Goal: Task Accomplishment & Management: Complete application form

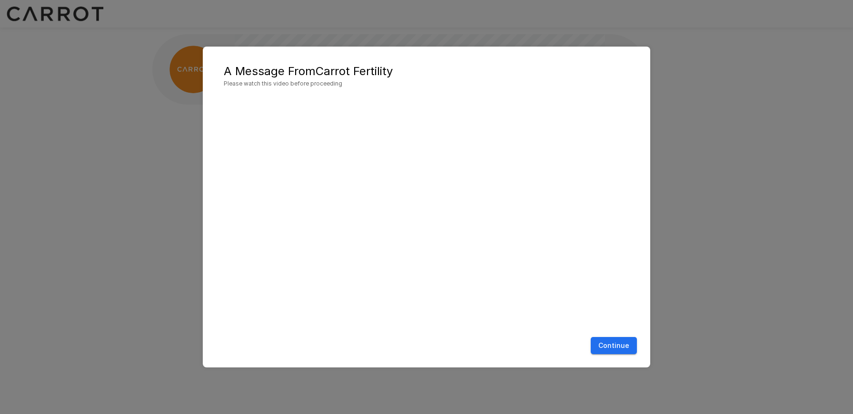
click at [619, 347] on button "Continue" at bounding box center [613, 346] width 46 height 18
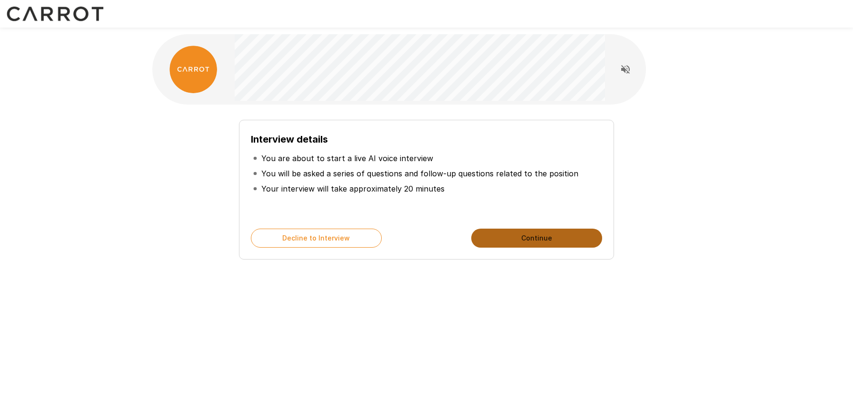
click at [561, 246] on button "Continue" at bounding box center [536, 238] width 131 height 19
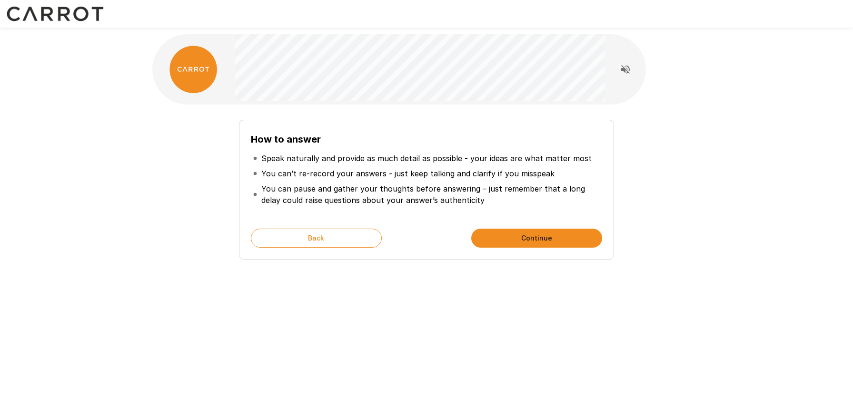
click at [561, 246] on button "Continue" at bounding box center [536, 238] width 131 height 19
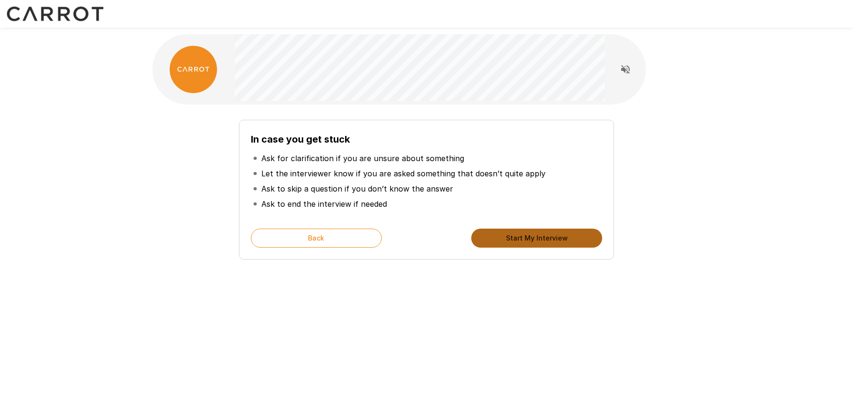
click at [561, 246] on button "Start My Interview" at bounding box center [536, 238] width 131 height 19
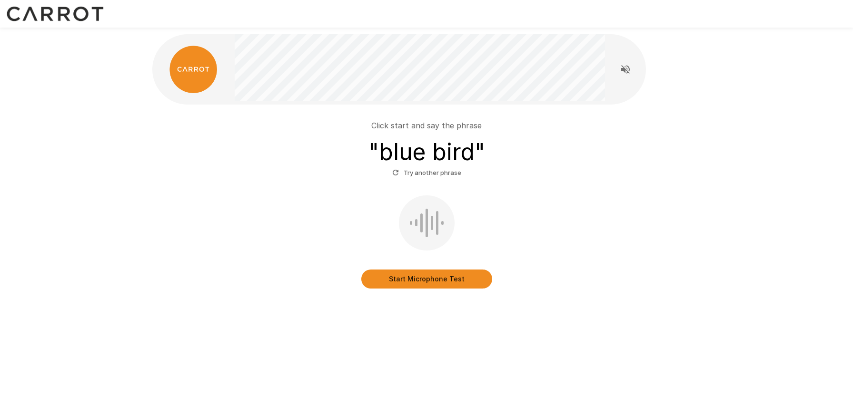
click at [419, 275] on button "Start Microphone Test" at bounding box center [426, 279] width 131 height 19
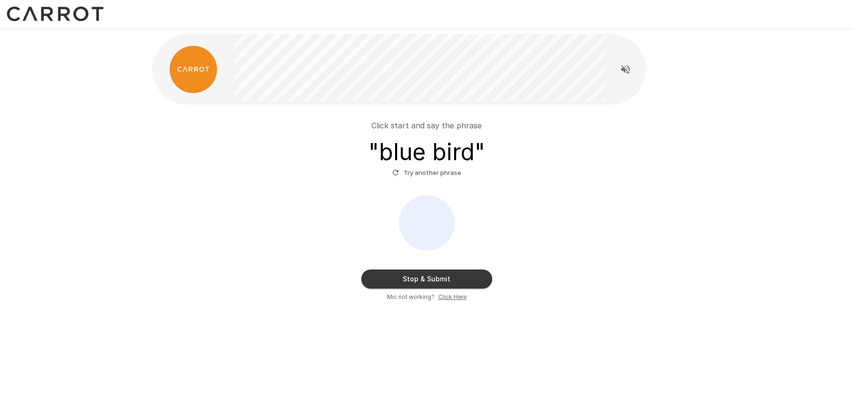
click at [419, 275] on button "Stop & Submit" at bounding box center [426, 279] width 131 height 19
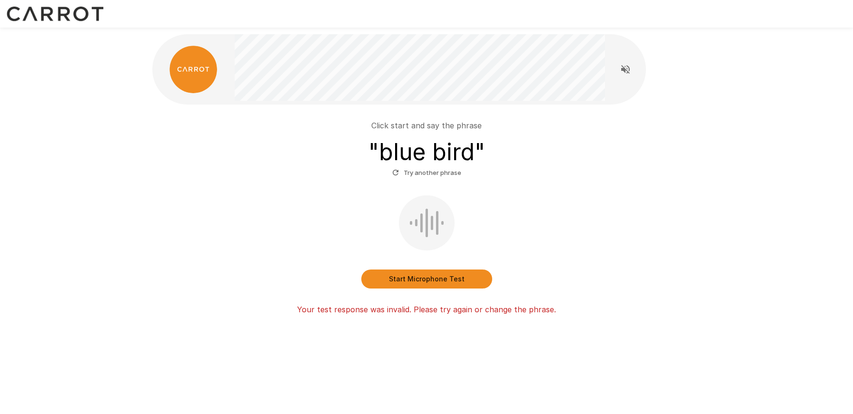
click at [433, 284] on button "Start Microphone Test" at bounding box center [426, 279] width 131 height 19
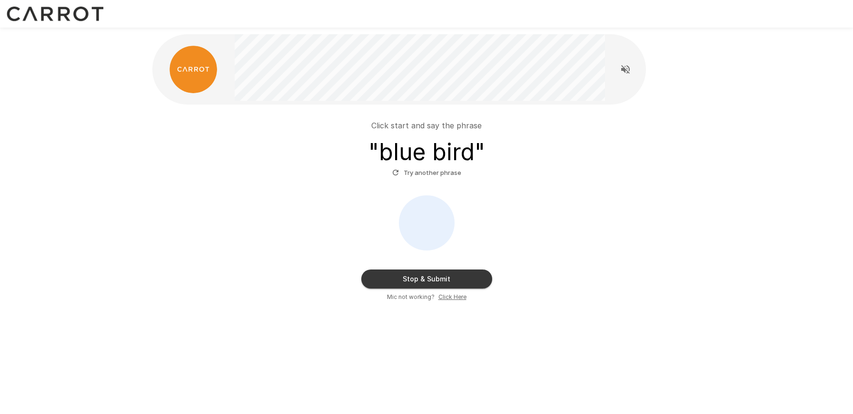
click at [468, 275] on button "Stop & Submit" at bounding box center [426, 279] width 131 height 19
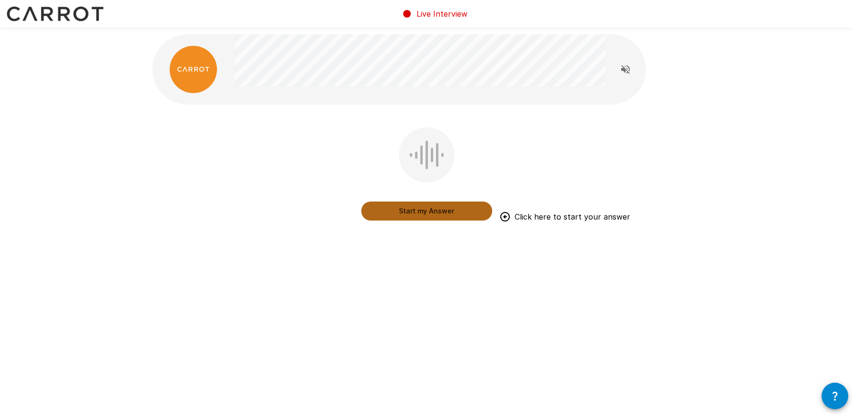
click at [469, 213] on button "Start my Answer" at bounding box center [426, 211] width 131 height 19
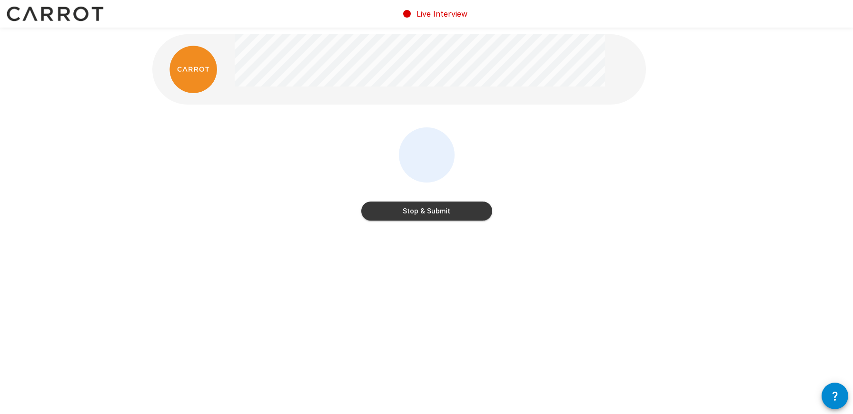
click at [466, 213] on button "Stop & Submit" at bounding box center [426, 211] width 131 height 19
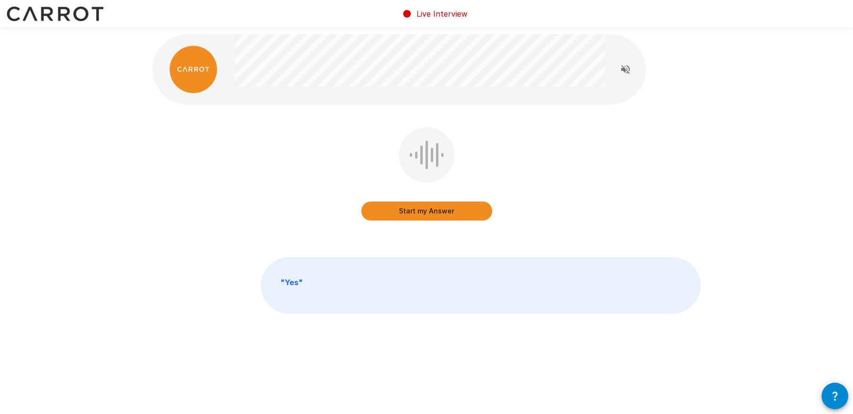
click at [462, 217] on button "Start my Answer" at bounding box center [426, 211] width 131 height 19
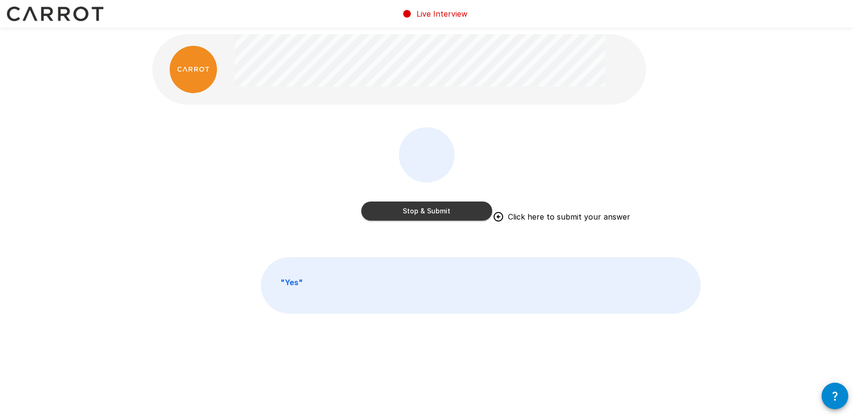
click at [478, 217] on button "Stop & Submit" at bounding box center [426, 211] width 131 height 19
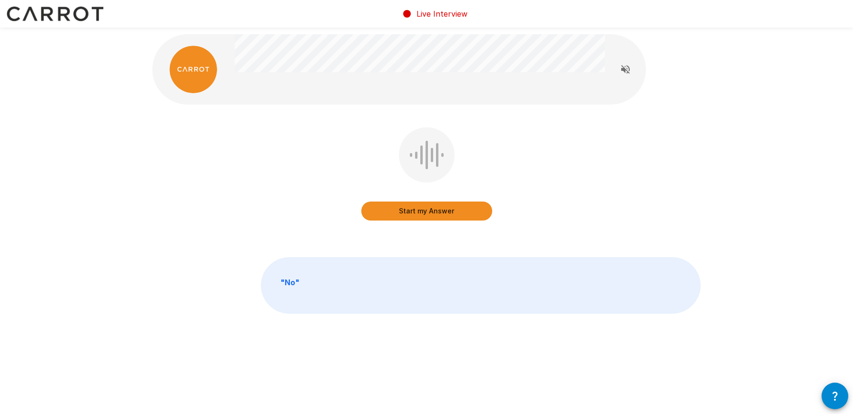
click at [482, 216] on button "Start my Answer" at bounding box center [426, 211] width 131 height 19
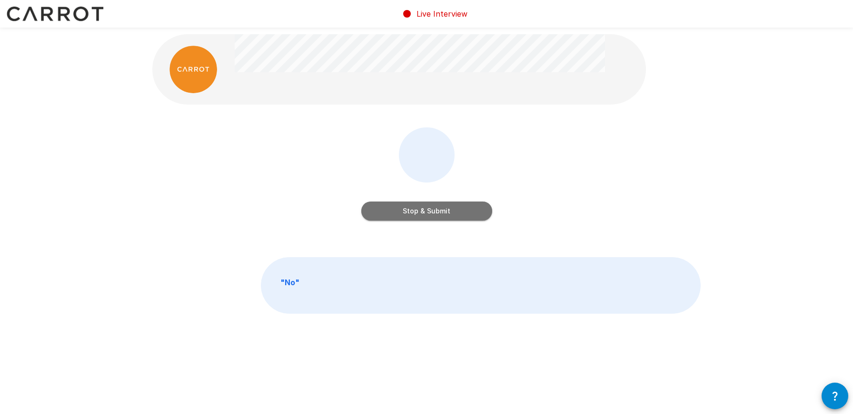
click at [481, 212] on button "Stop & Submit" at bounding box center [426, 211] width 131 height 19
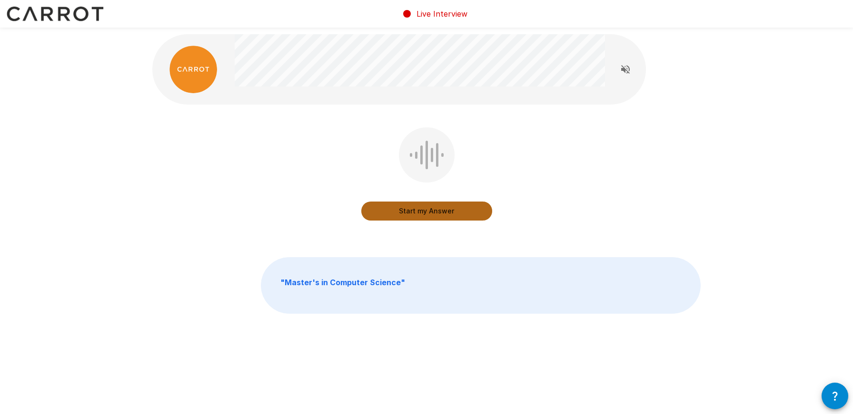
click at [478, 216] on button "Start my Answer" at bounding box center [426, 211] width 131 height 19
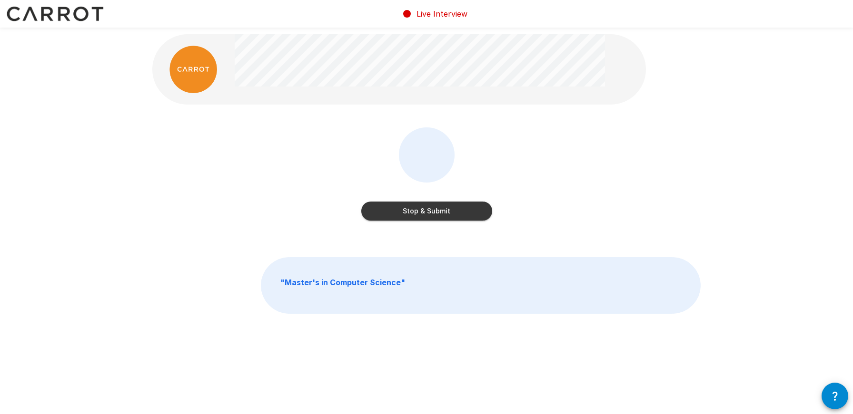
click at [489, 213] on button "Stop & Submit" at bounding box center [426, 211] width 131 height 19
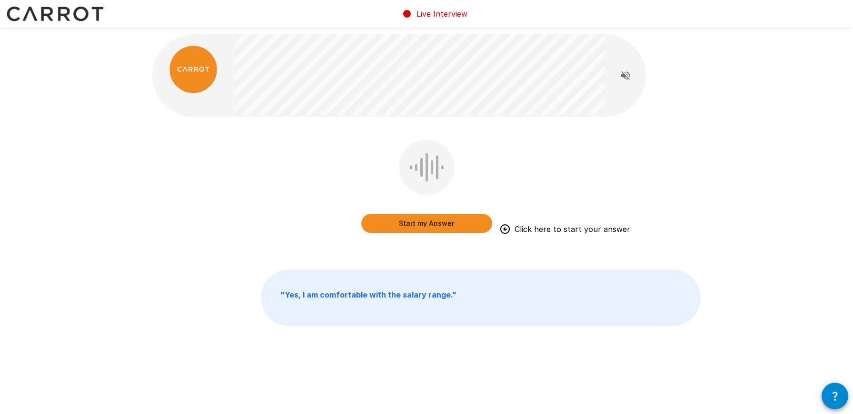
click at [486, 224] on button "Start my Answer" at bounding box center [426, 223] width 131 height 19
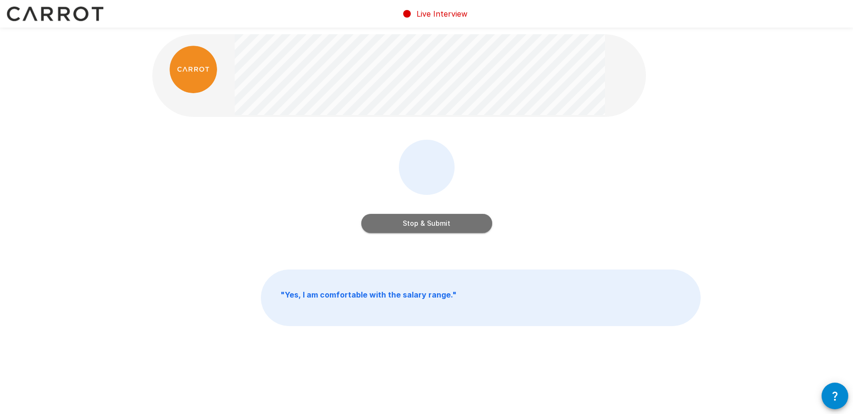
click at [485, 228] on button "Stop & Submit" at bounding box center [426, 223] width 131 height 19
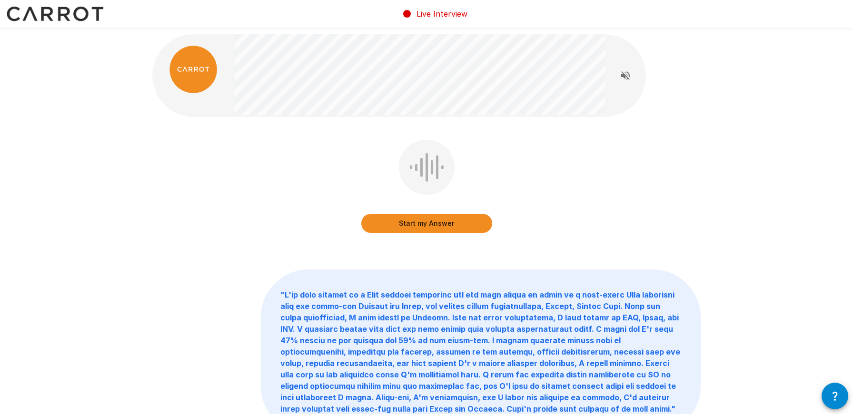
click at [482, 228] on button "Start my Answer" at bounding box center [426, 223] width 131 height 19
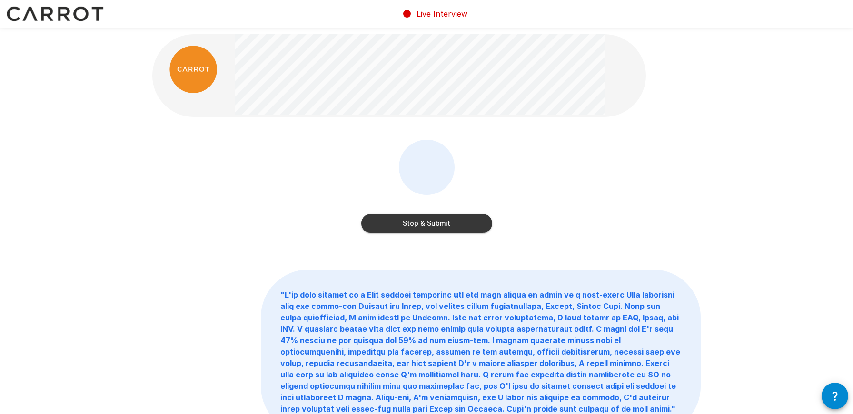
click at [481, 225] on button "Stop & Submit" at bounding box center [426, 223] width 131 height 19
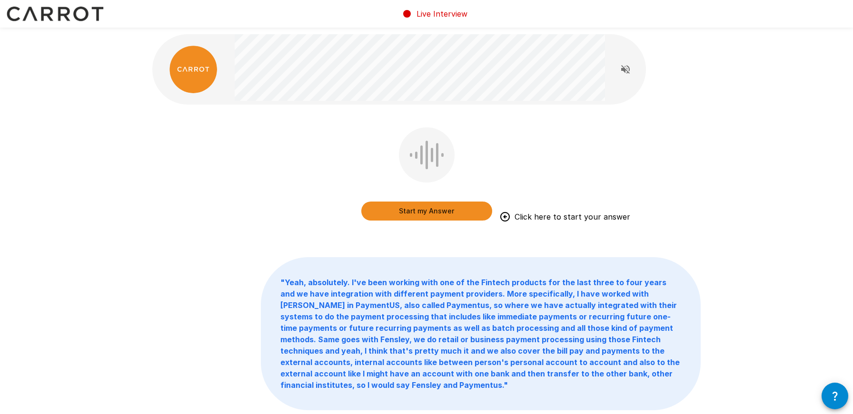
click at [474, 215] on button "Start my Answer" at bounding box center [426, 211] width 131 height 19
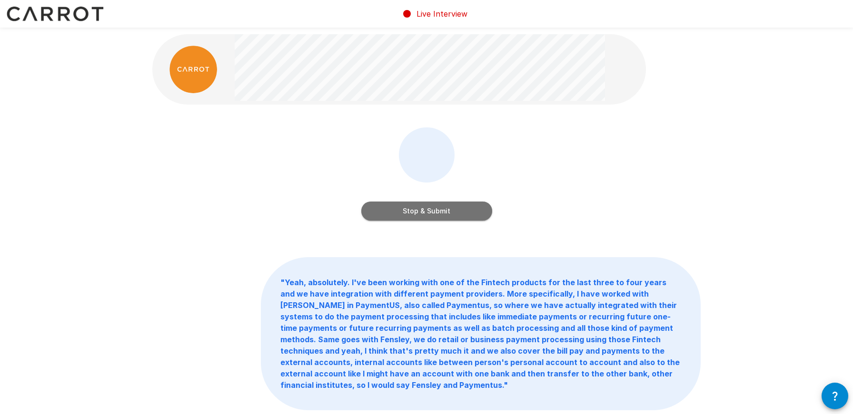
click at [478, 209] on button "Stop & Submit" at bounding box center [426, 211] width 131 height 19
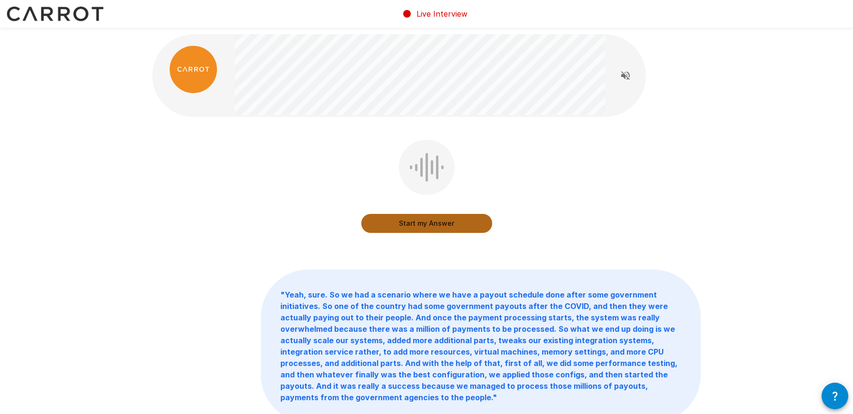
click at [485, 225] on button "Start my Answer" at bounding box center [426, 223] width 131 height 19
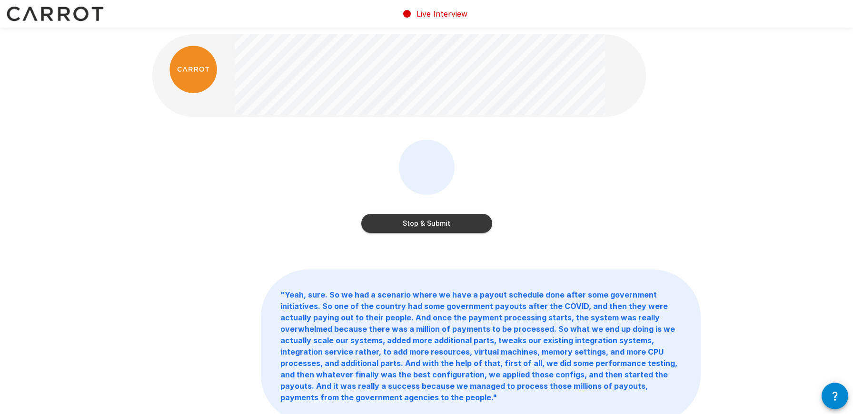
click at [472, 228] on button "Stop & Submit" at bounding box center [426, 223] width 131 height 19
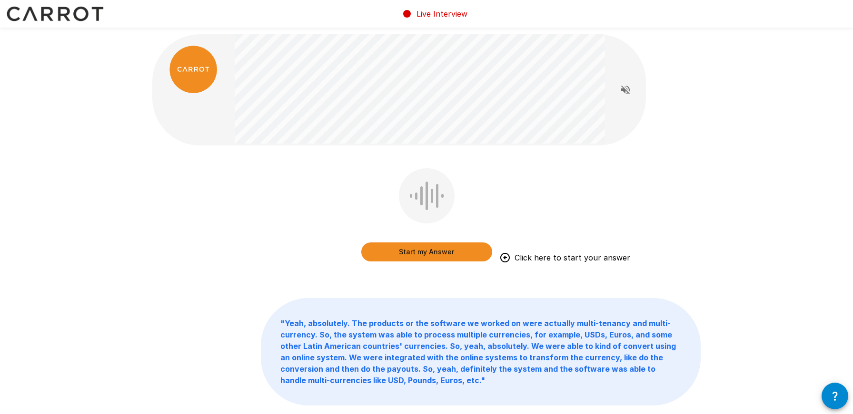
click at [476, 248] on button "Start my Answer" at bounding box center [426, 252] width 131 height 19
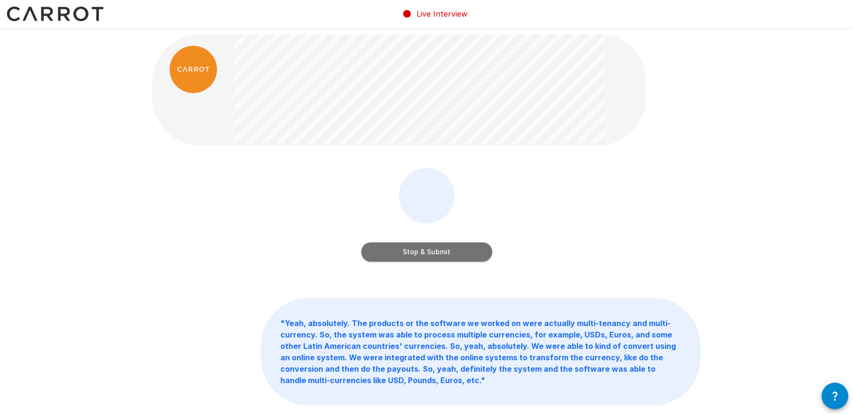
click at [485, 252] on button "Stop & Submit" at bounding box center [426, 252] width 131 height 19
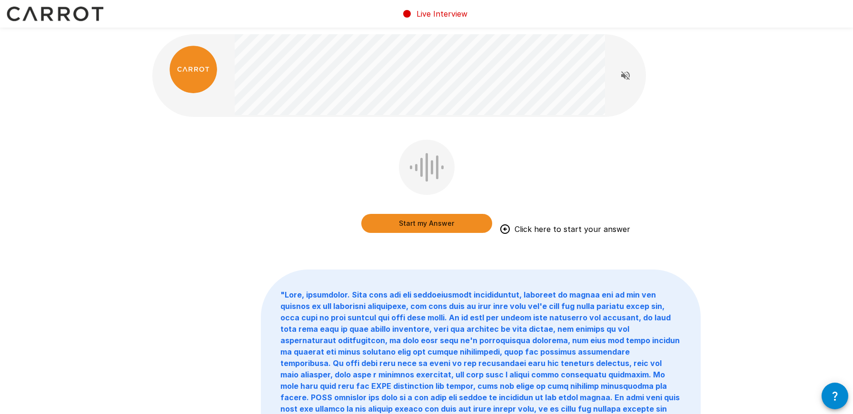
click at [463, 220] on button "Start my Answer" at bounding box center [426, 223] width 131 height 19
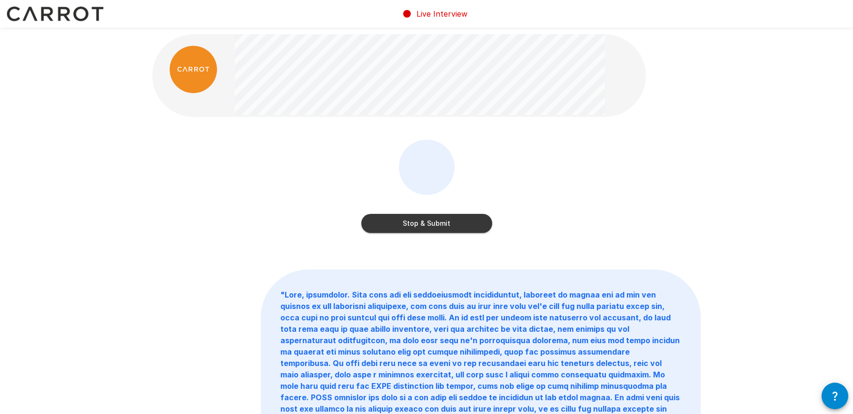
click at [484, 226] on button "Stop & Submit" at bounding box center [426, 223] width 131 height 19
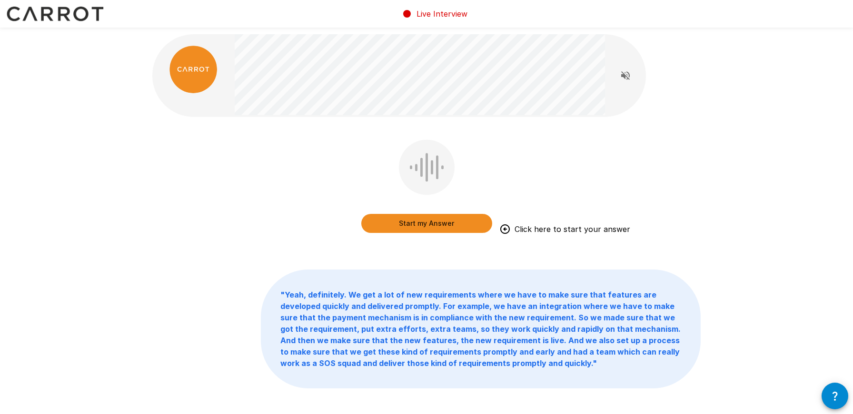
click at [481, 221] on button "Start my Answer" at bounding box center [426, 223] width 131 height 19
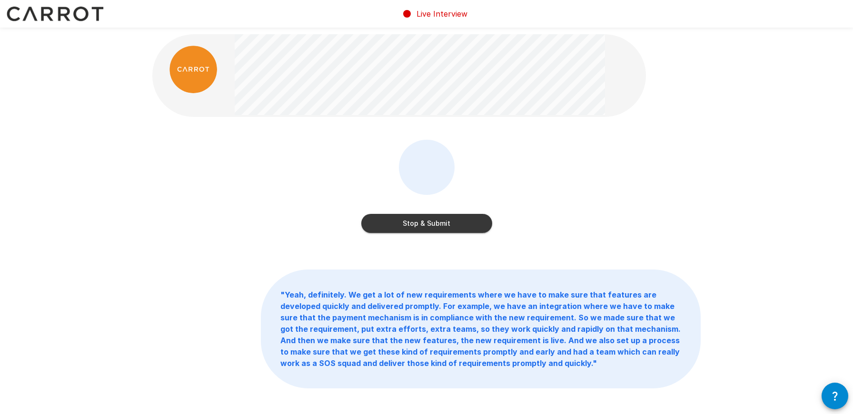
click at [475, 223] on button "Stop & Submit" at bounding box center [426, 223] width 131 height 19
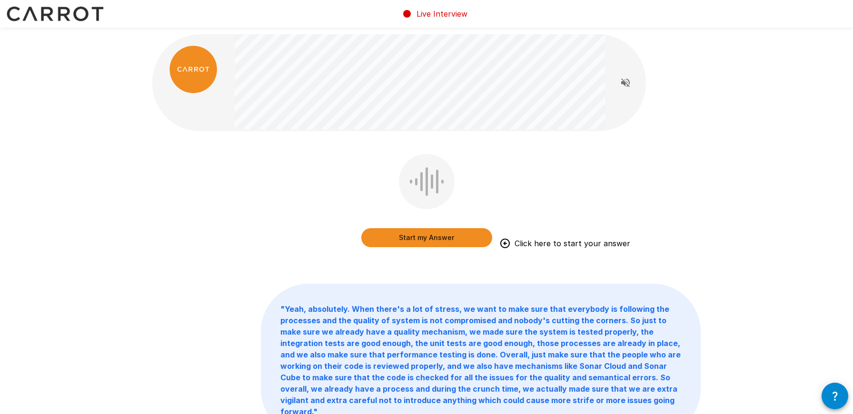
click at [475, 237] on button "Start my Answer" at bounding box center [426, 237] width 131 height 19
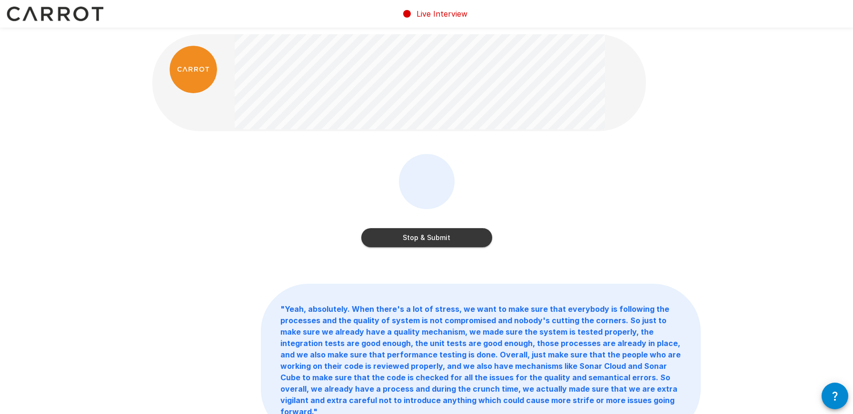
click at [475, 237] on button "Stop & Submit" at bounding box center [426, 237] width 131 height 19
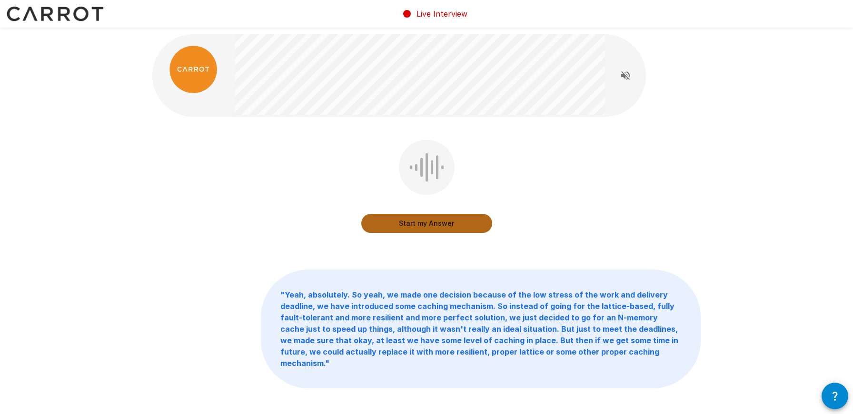
click at [471, 224] on button "Start my Answer" at bounding box center [426, 223] width 131 height 19
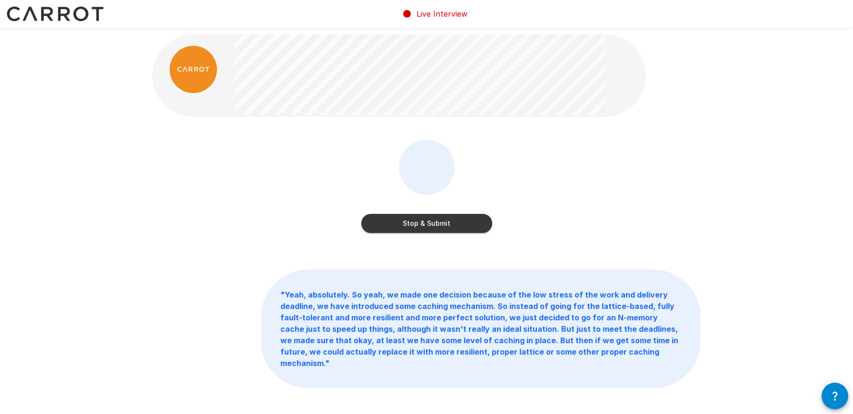
click at [471, 224] on button "Stop & Submit" at bounding box center [426, 223] width 131 height 19
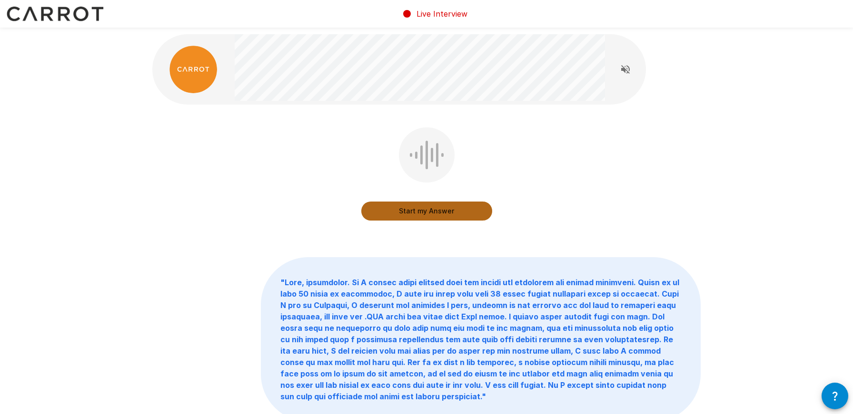
click at [450, 202] on button "Start my Answer" at bounding box center [426, 211] width 131 height 19
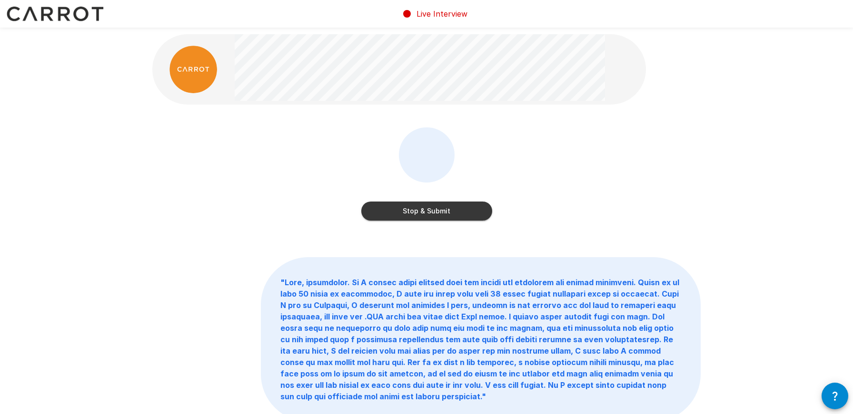
click at [481, 215] on button "Stop & Submit" at bounding box center [426, 211] width 131 height 19
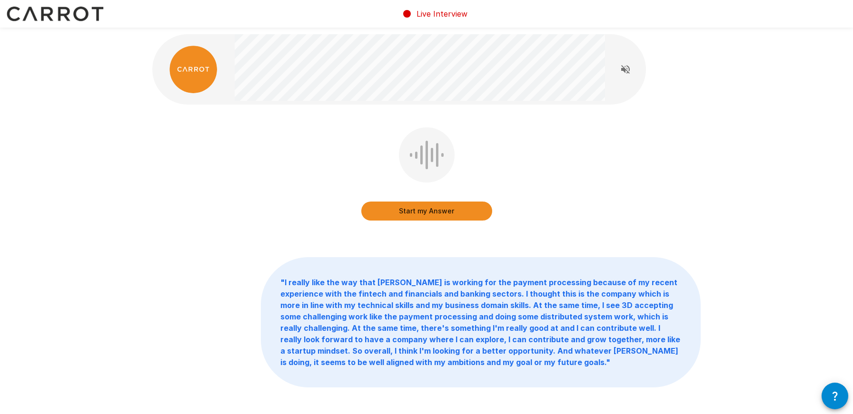
click at [481, 215] on button "Start my Answer" at bounding box center [426, 211] width 131 height 19
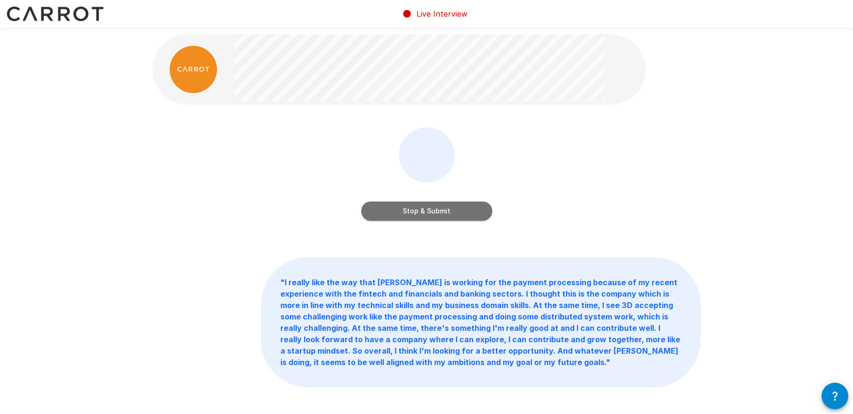
click at [481, 215] on button "Stop & Submit" at bounding box center [426, 211] width 131 height 19
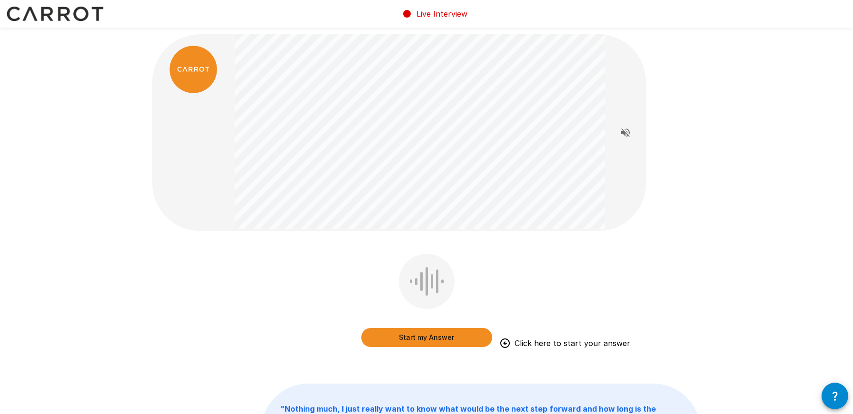
click at [472, 335] on button "Start my Answer" at bounding box center [426, 337] width 131 height 19
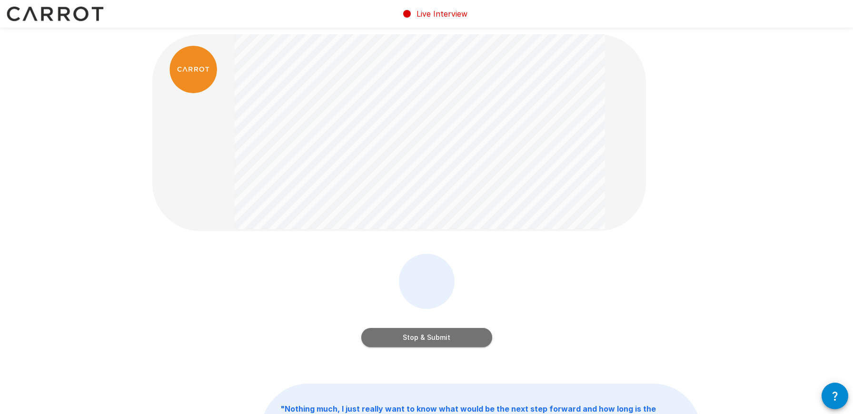
click at [472, 335] on button "Stop & Submit" at bounding box center [426, 337] width 131 height 19
